Goal: Transaction & Acquisition: Purchase product/service

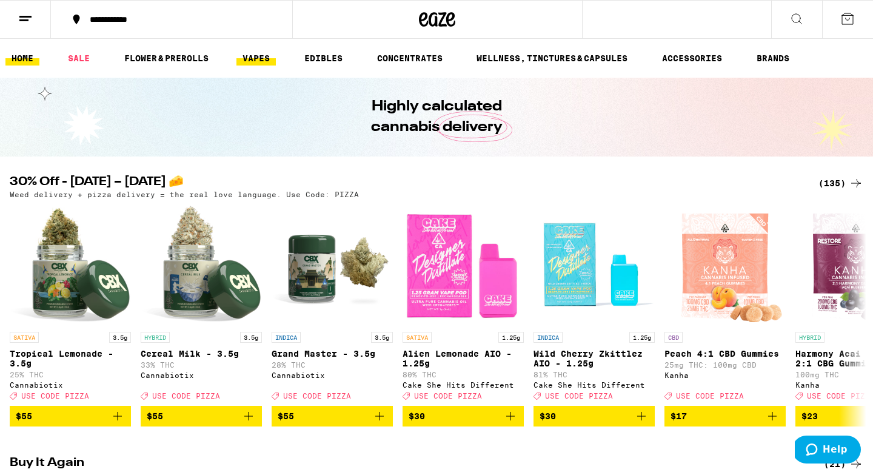
click at [252, 56] on link "VAPES" at bounding box center [255, 58] width 39 height 15
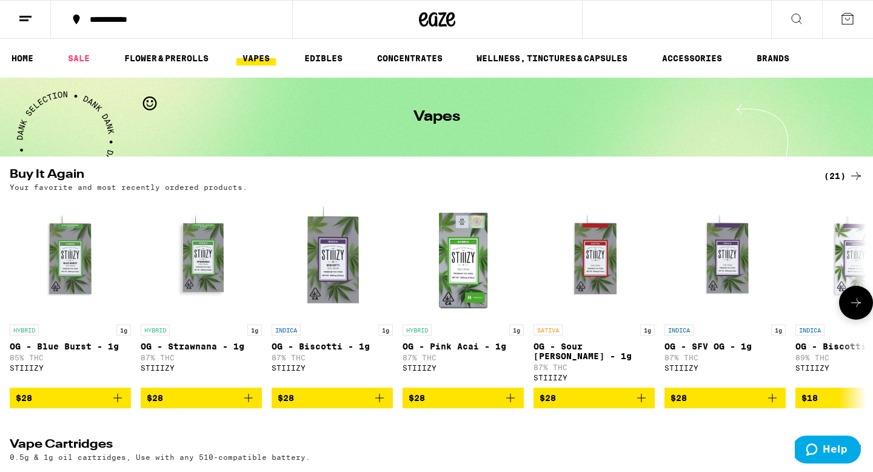
click at [115, 405] on icon "Add to bag" at bounding box center [117, 397] width 15 height 15
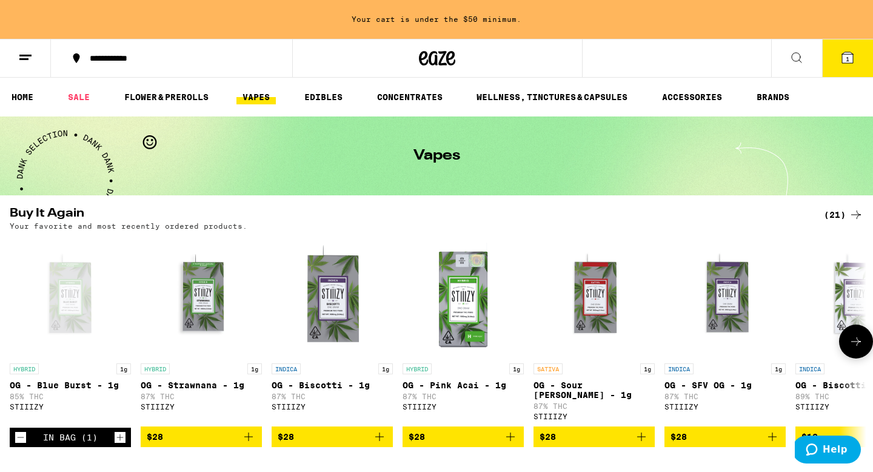
scroll to position [128, 0]
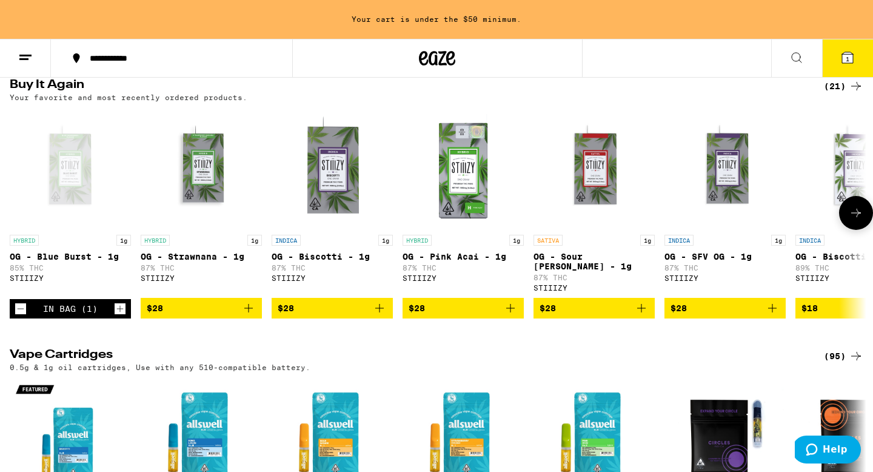
click at [847, 210] on button at bounding box center [856, 213] width 34 height 34
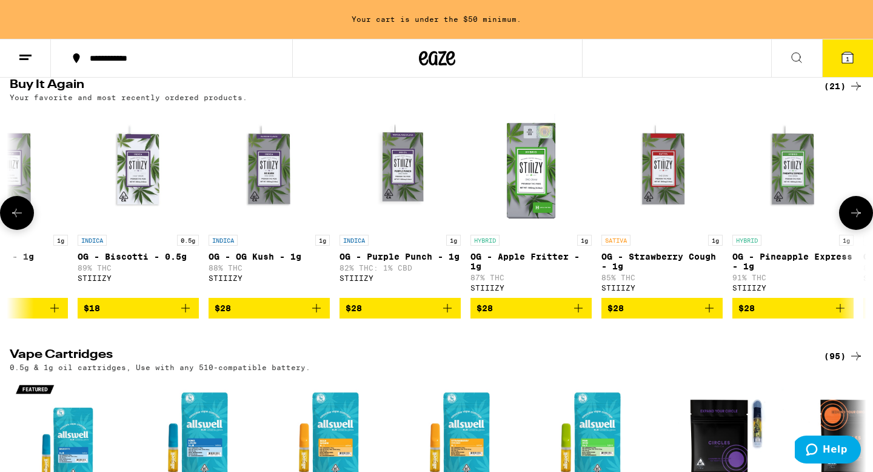
scroll to position [0, 721]
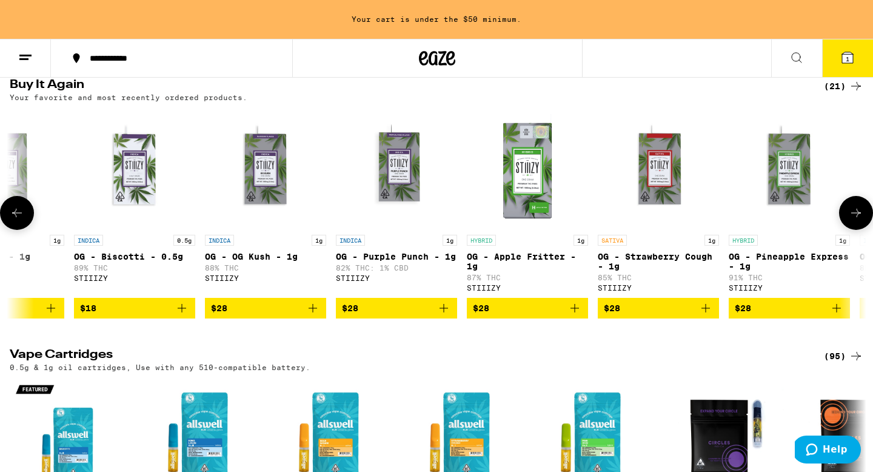
click at [847, 210] on button at bounding box center [856, 213] width 34 height 34
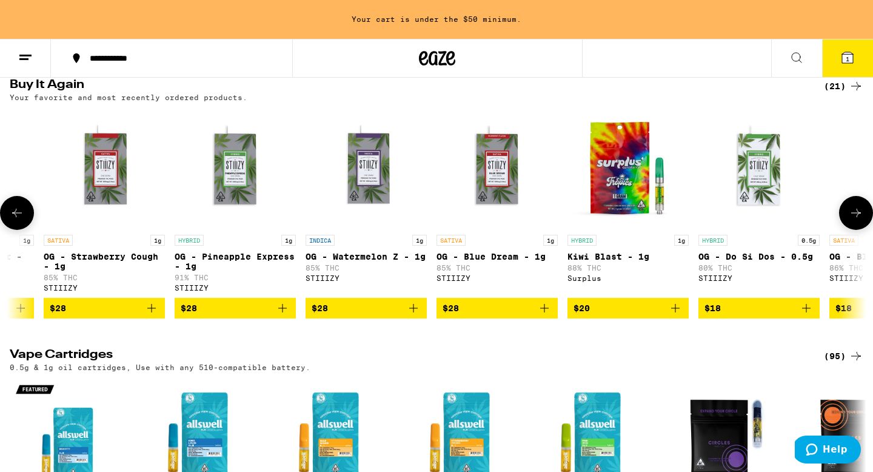
scroll to position [0, 1443]
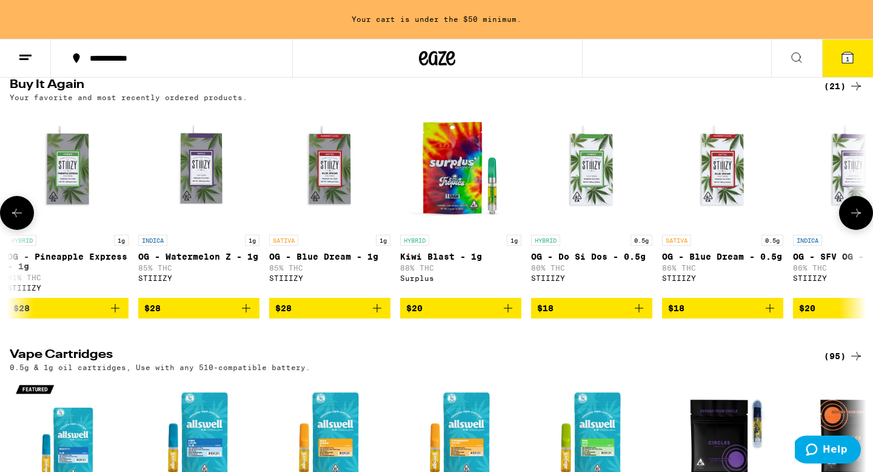
click at [847, 210] on button at bounding box center [856, 213] width 34 height 34
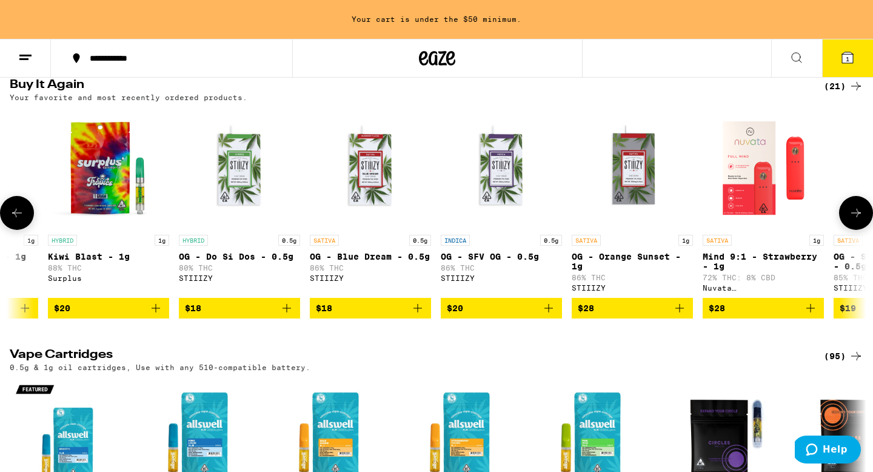
scroll to position [0, 1896]
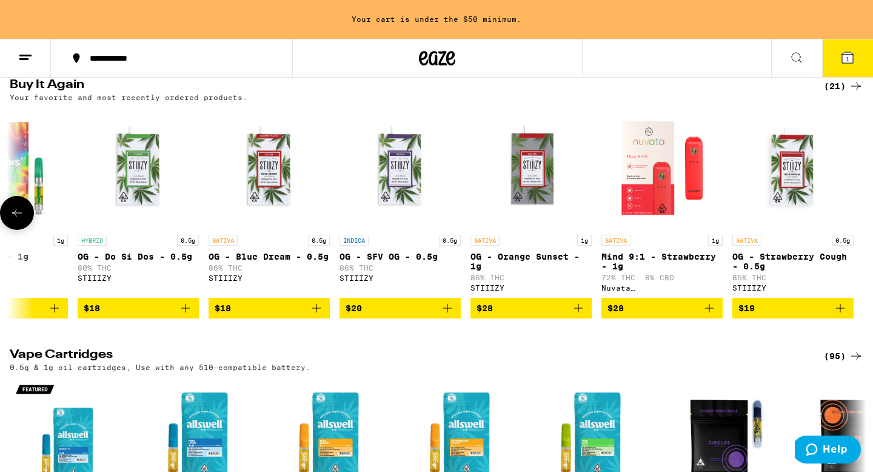
click at [12, 220] on icon at bounding box center [17, 212] width 15 height 15
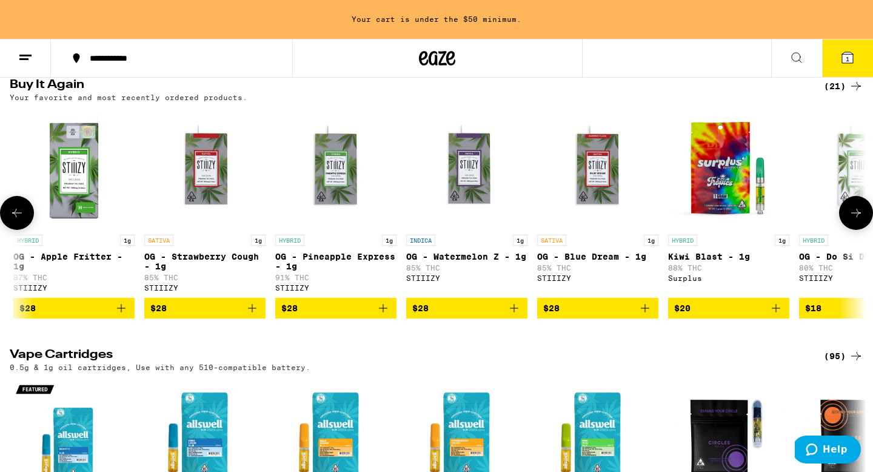
click at [12, 220] on icon at bounding box center [17, 212] width 15 height 15
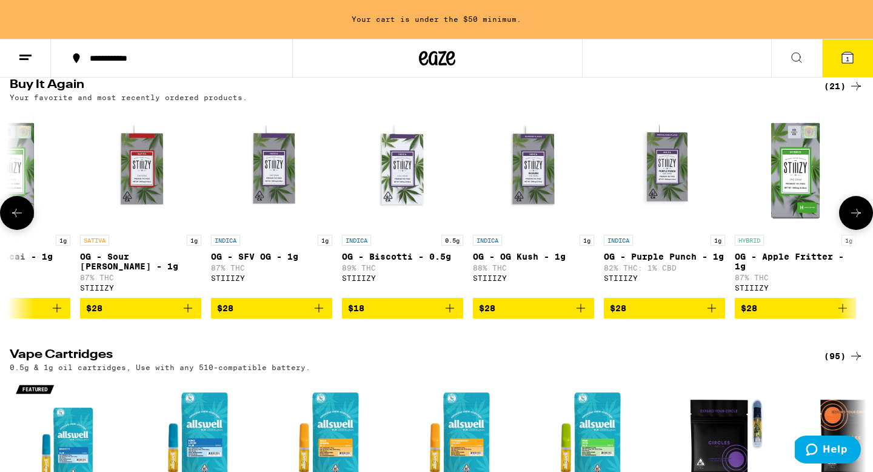
click at [12, 220] on icon at bounding box center [17, 212] width 15 height 15
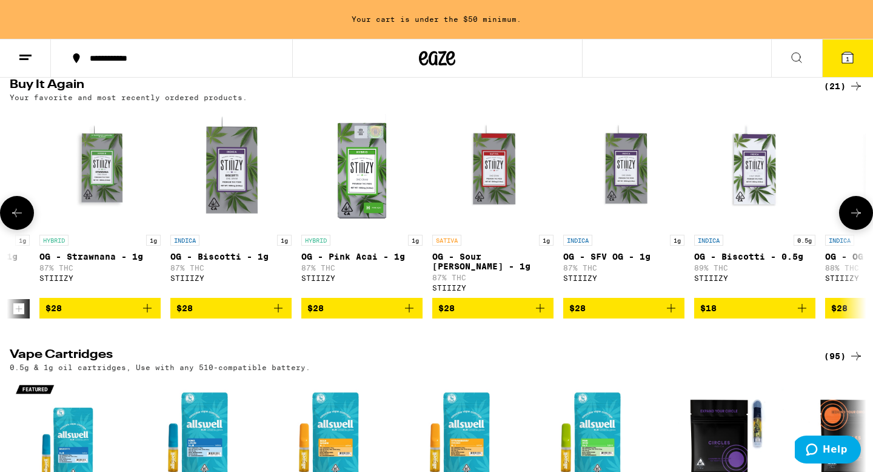
scroll to position [0, 0]
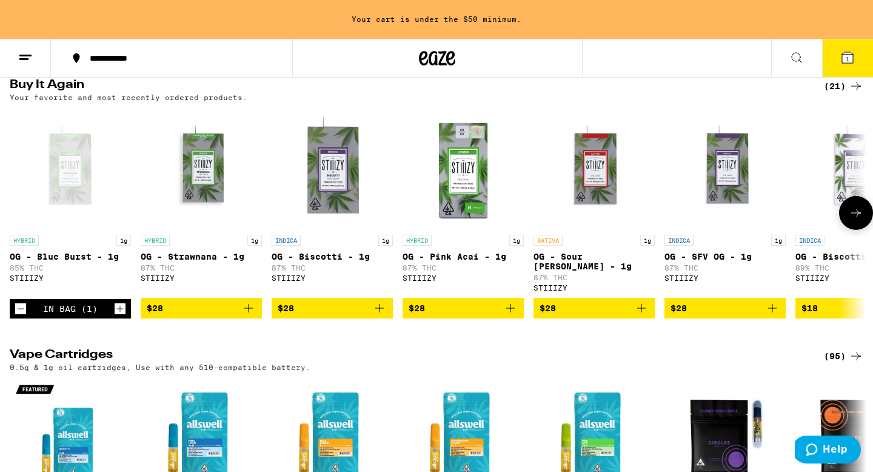
click at [118, 314] on icon "Increment" at bounding box center [120, 308] width 11 height 15
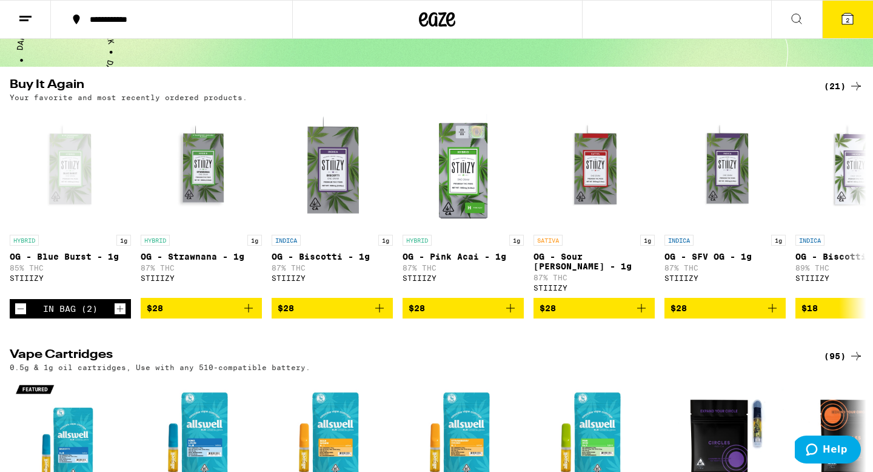
click at [856, 21] on button "2" at bounding box center [847, 20] width 51 height 38
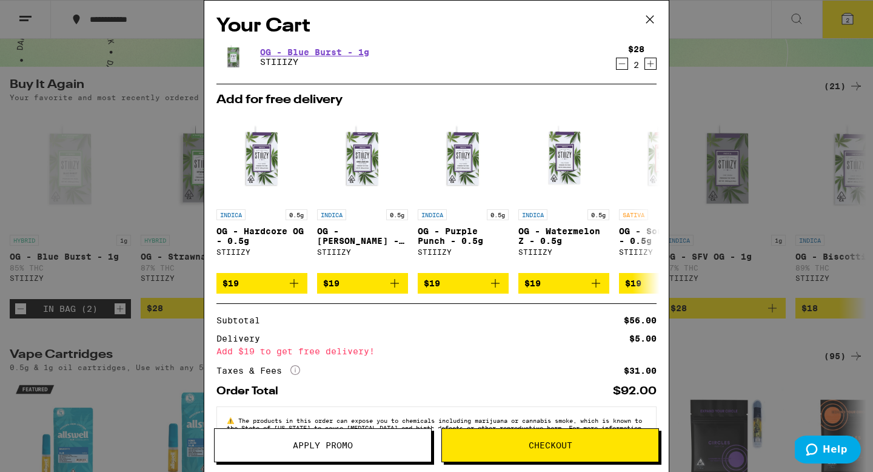
scroll to position [44, 0]
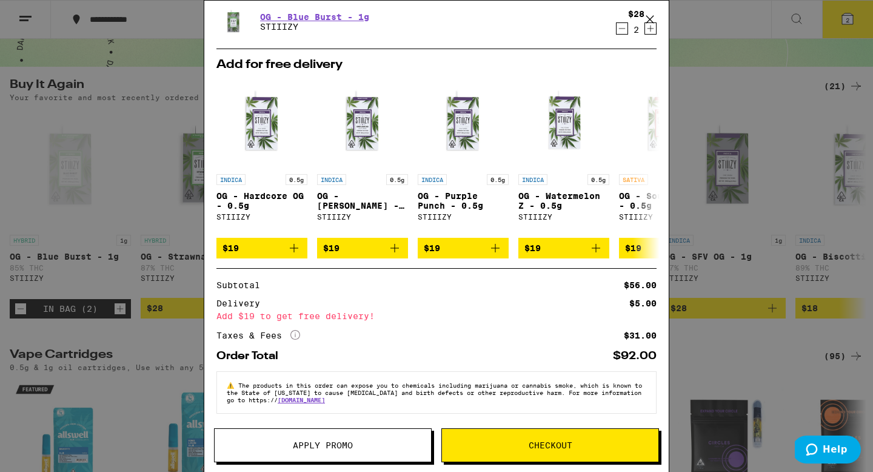
click at [563, 447] on span "Checkout" at bounding box center [551, 445] width 44 height 8
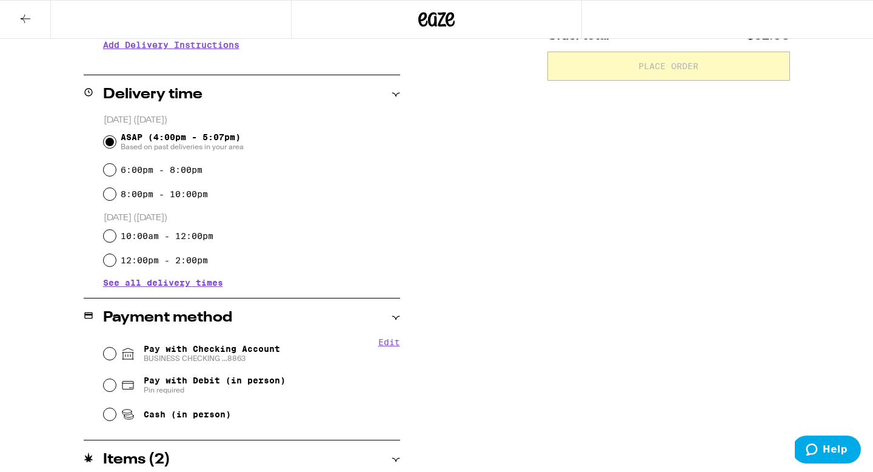
scroll to position [271, 0]
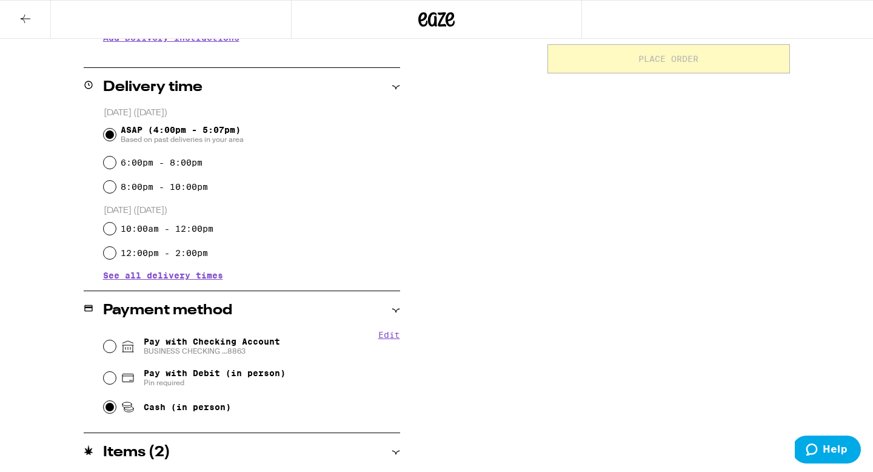
click at [105, 410] on input "Cash (in person)" at bounding box center [110, 407] width 12 height 12
radio input "true"
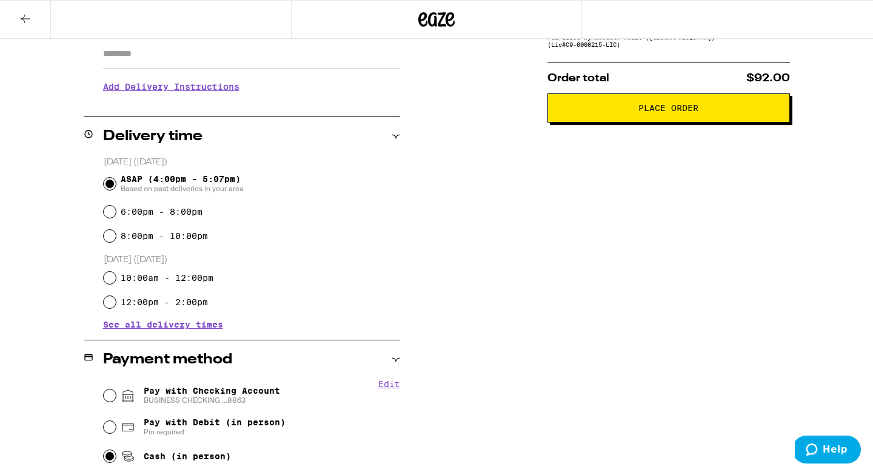
scroll to position [208, 0]
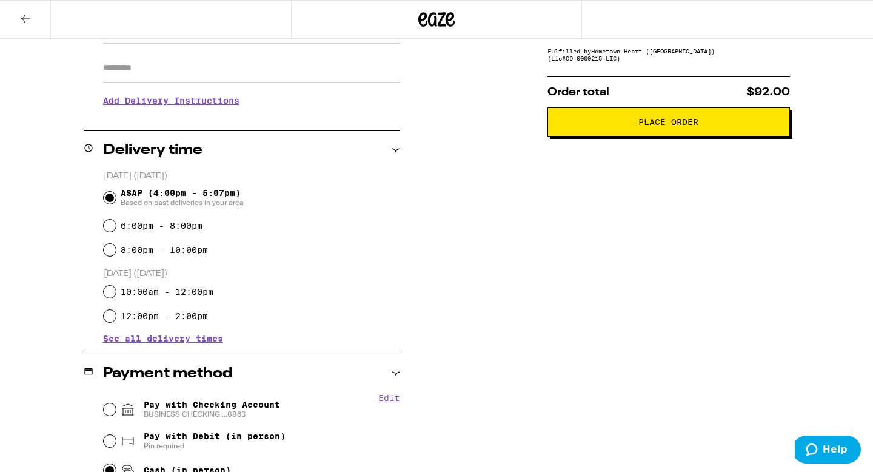
click at [607, 125] on span "Place Order" at bounding box center [669, 122] width 222 height 8
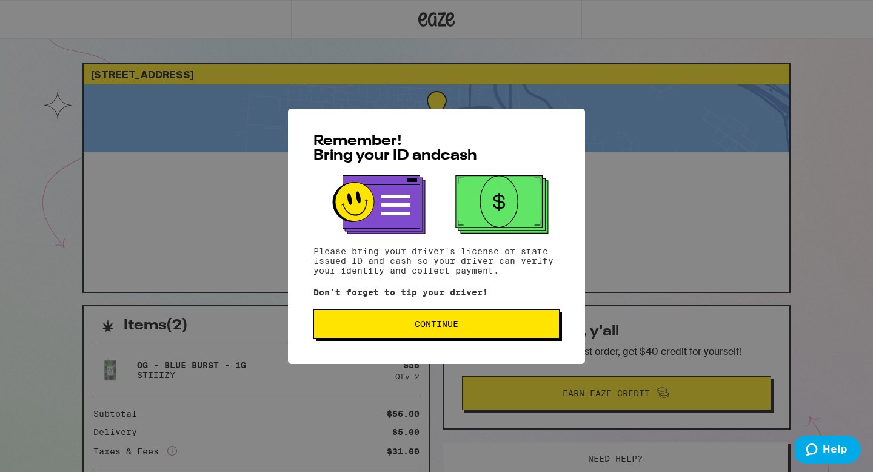
click at [413, 325] on span "Continue" at bounding box center [436, 323] width 225 height 8
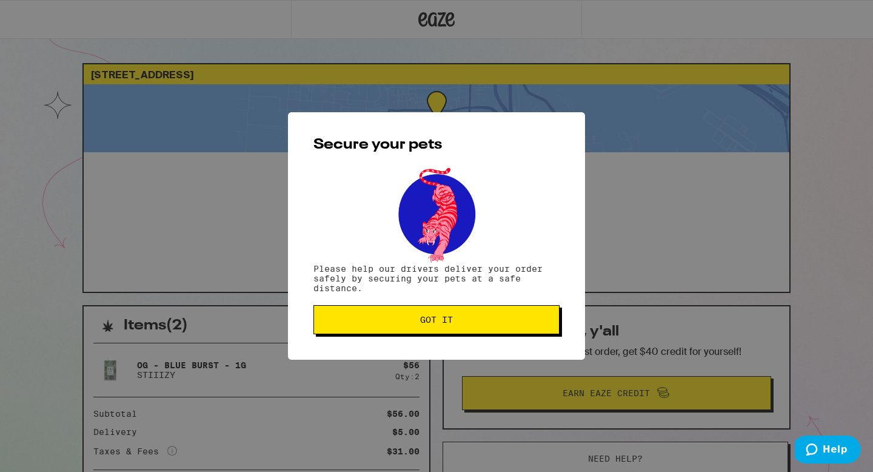
click at [398, 310] on button "Got it" at bounding box center [436, 319] width 246 height 29
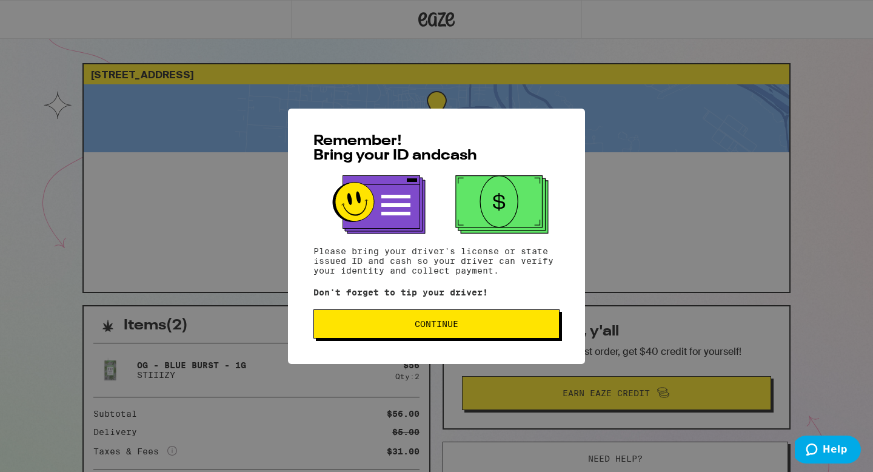
click at [448, 326] on span "Continue" at bounding box center [437, 323] width 44 height 8
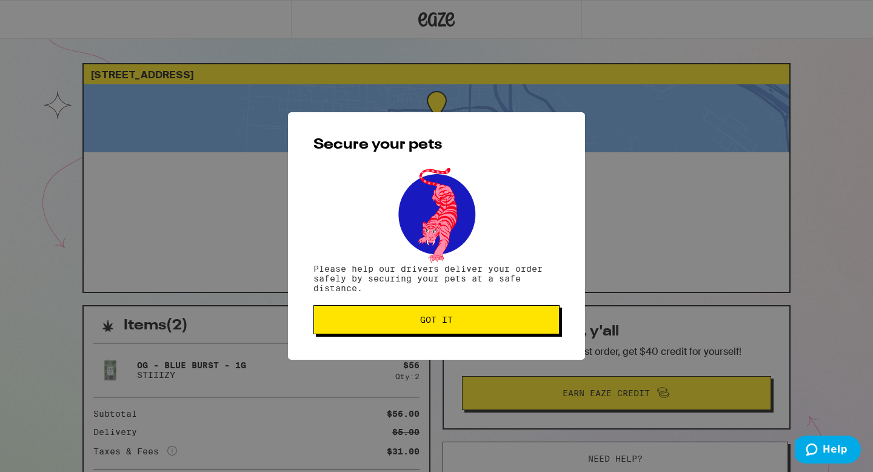
click at [419, 303] on div "Secure your pets Please help our drivers deliver your order safely by securing …" at bounding box center [436, 235] width 297 height 247
click at [404, 318] on span "Got it" at bounding box center [436, 319] width 225 height 8
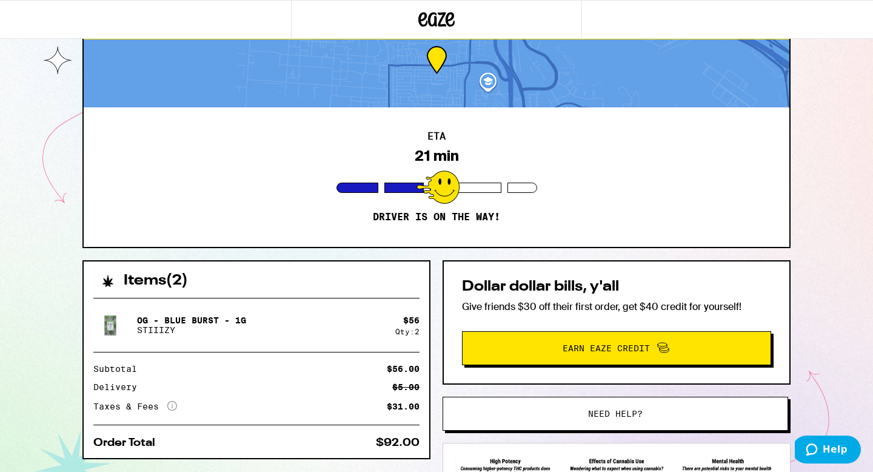
scroll to position [44, 0]
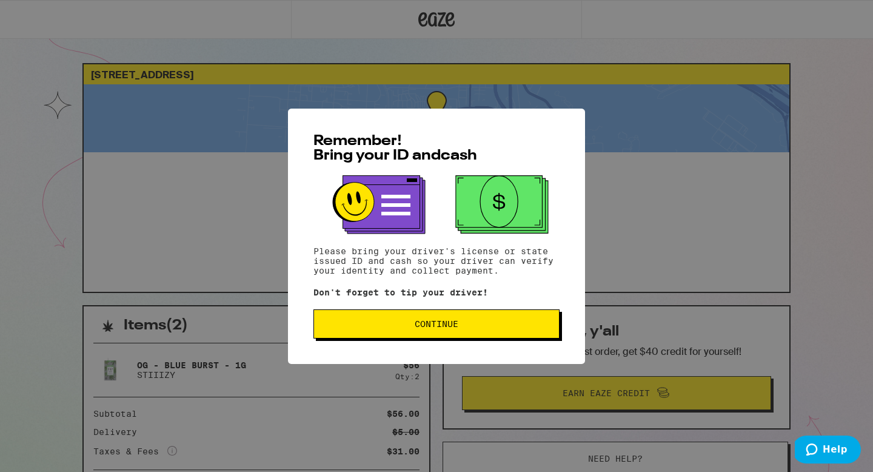
click at [469, 332] on button "Continue" at bounding box center [436, 323] width 246 height 29
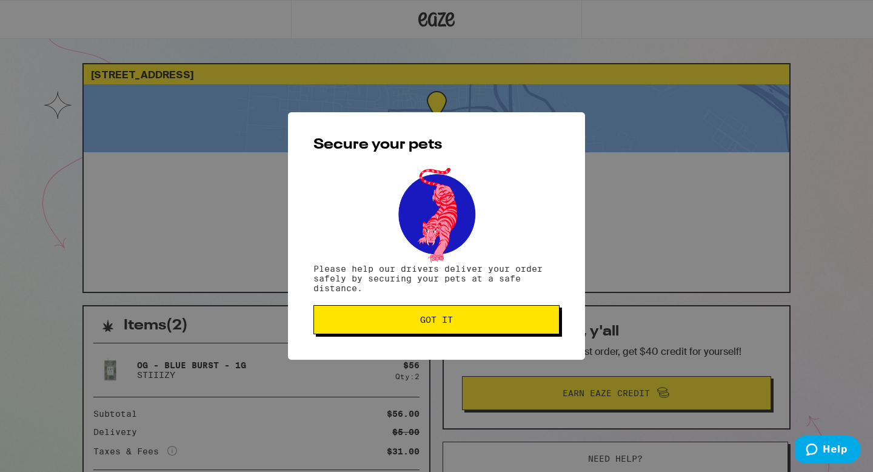
click at [464, 319] on span "Got it" at bounding box center [436, 319] width 225 height 8
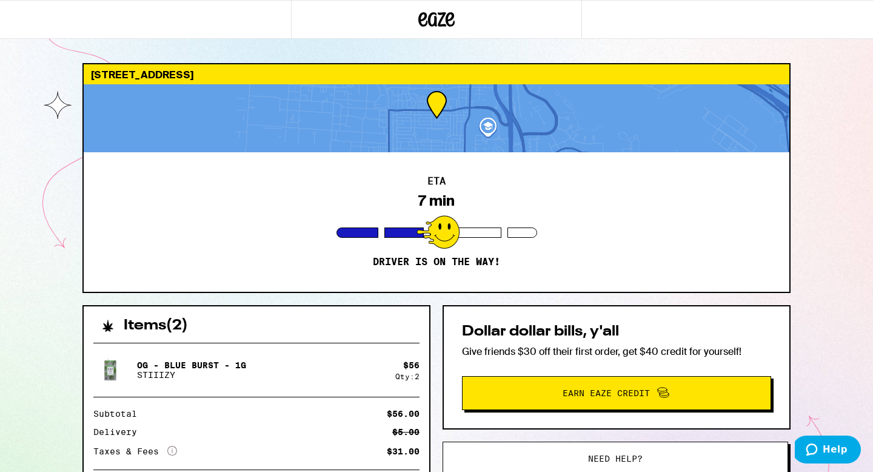
click at [343, 191] on div "ETA 7 min Driver is on the way!" at bounding box center [437, 221] width 706 height 139
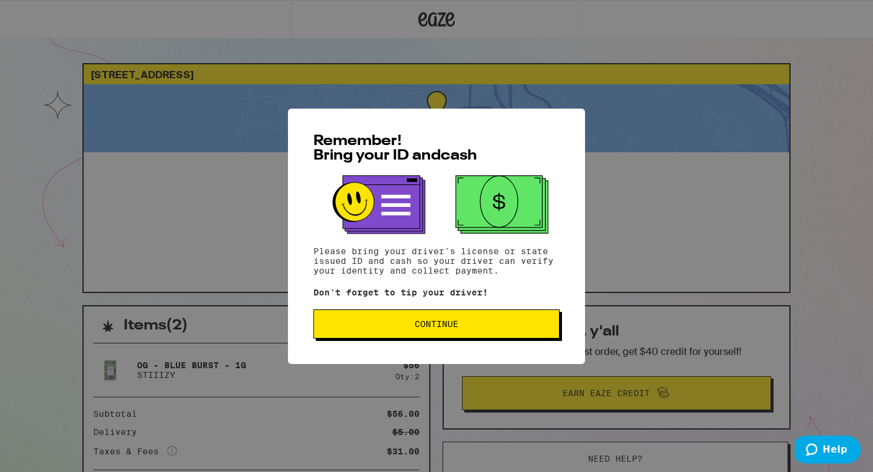
click at [394, 313] on button "Continue" at bounding box center [436, 323] width 246 height 29
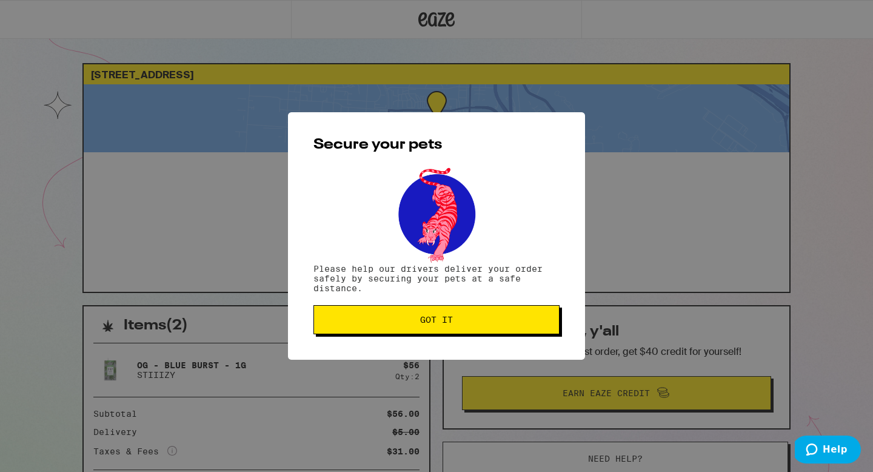
click at [394, 313] on button "Got it" at bounding box center [436, 319] width 246 height 29
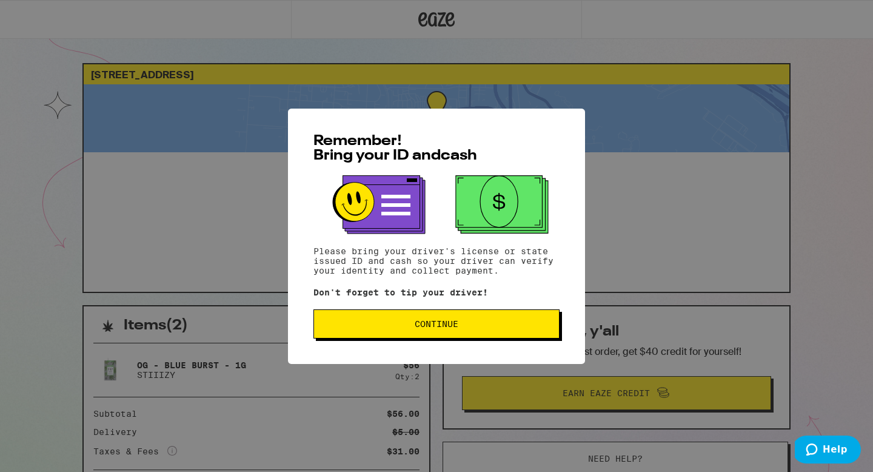
click at [506, 314] on button "Continue" at bounding box center [436, 323] width 246 height 29
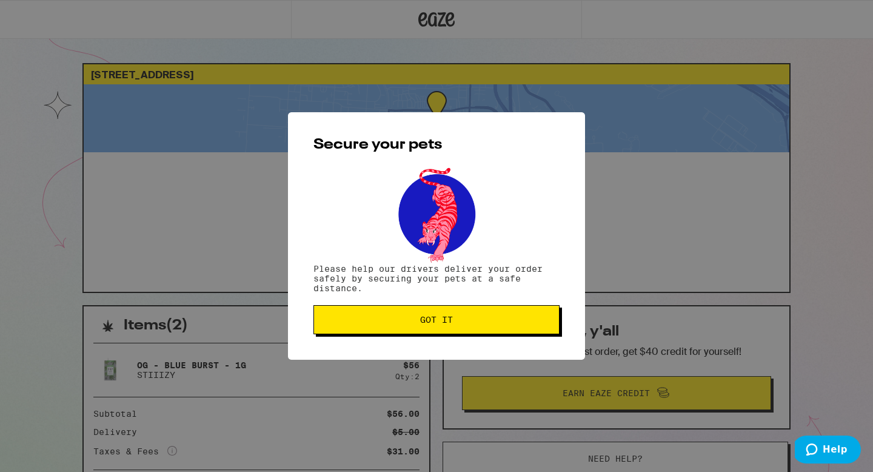
click at [490, 315] on button "Got it" at bounding box center [436, 319] width 246 height 29
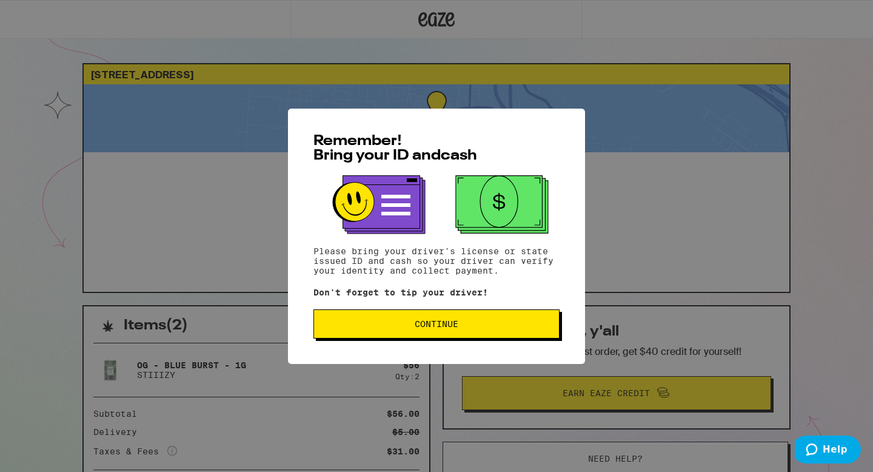
click at [384, 331] on button "Continue" at bounding box center [436, 323] width 246 height 29
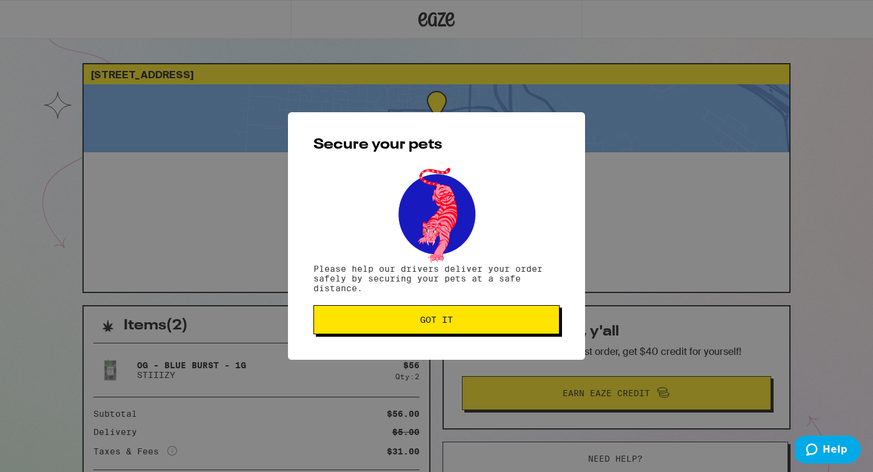
click at [375, 320] on span "Got it" at bounding box center [436, 319] width 225 height 8
